Goal: Transaction & Acquisition: Purchase product/service

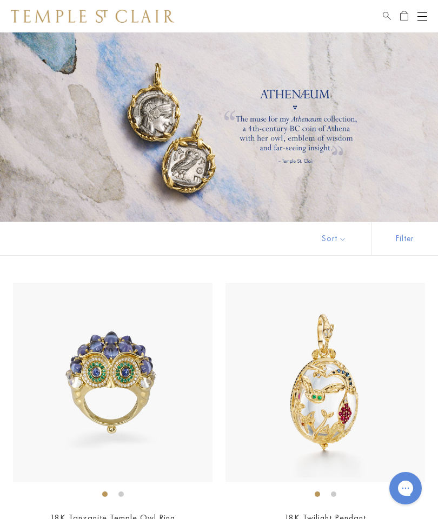
scroll to position [1554, 0]
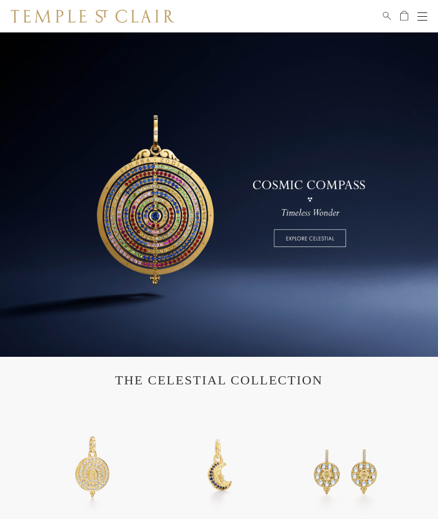
click at [435, 14] on div "Shop Shop Categories Amulets Pendants & Charms Lockets Chains & Leather Cords E…" at bounding box center [219, 16] width 438 height 32
click at [417, 20] on div "Open navigation" at bounding box center [422, 20] width 10 height 1
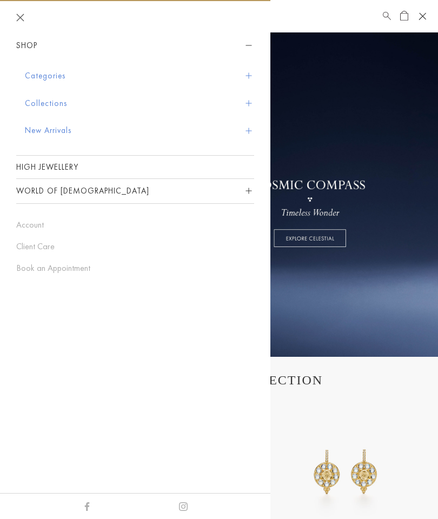
click at [79, 99] on button "Collections" at bounding box center [139, 104] width 229 height 28
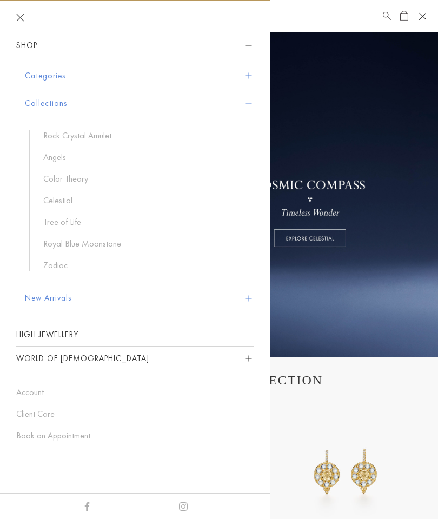
click at [73, 217] on link "Tree of Life" at bounding box center [143, 222] width 200 height 12
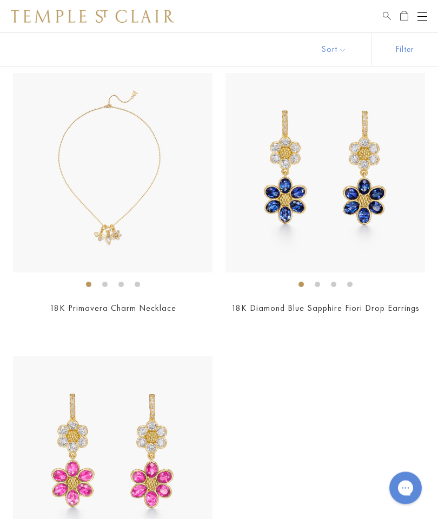
scroll to position [8131, 0]
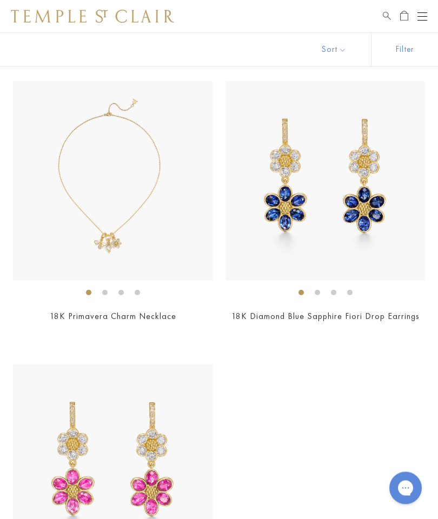
click at [386, 21] on link "Search" at bounding box center [387, 16] width 8 height 13
click at [76, 51] on input "search" at bounding box center [225, 54] width 352 height 12
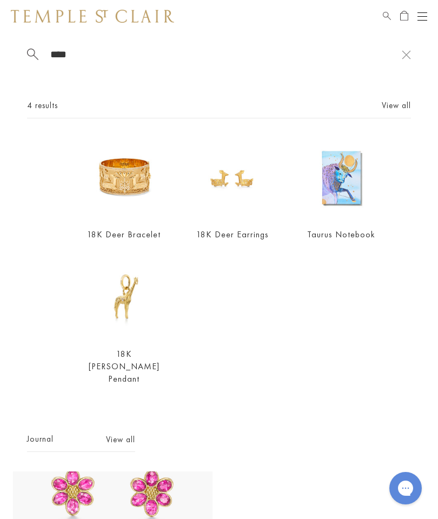
type input "****"
click at [249, 184] on img at bounding box center [233, 178] width 82 height 82
